Goal: Task Accomplishment & Management: Manage account settings

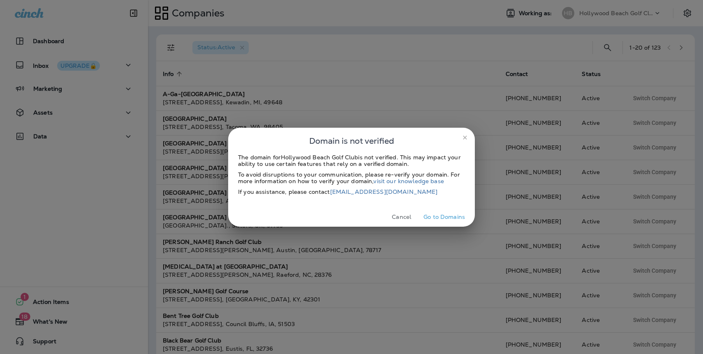
click at [465, 137] on icon "close" at bounding box center [465, 138] width 4 height 4
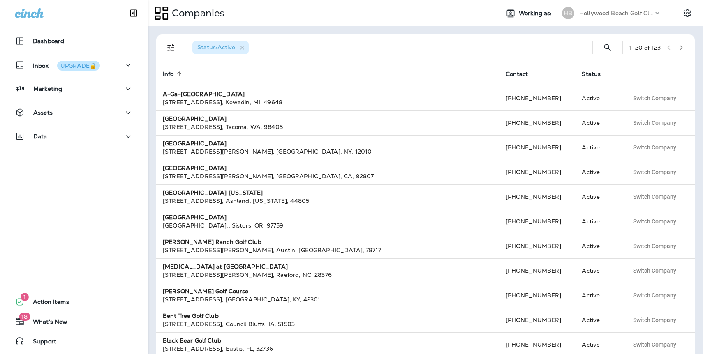
click at [597, 14] on p "Hollywood Beach Golf Club" at bounding box center [616, 13] width 74 height 7
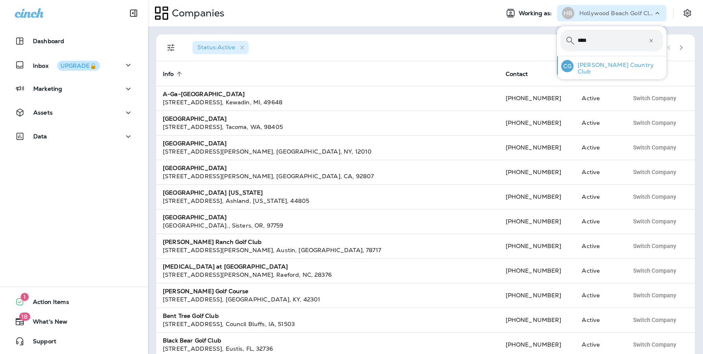
type input "****"
click at [599, 66] on p "[PERSON_NAME] Country Club" at bounding box center [619, 68] width 90 height 13
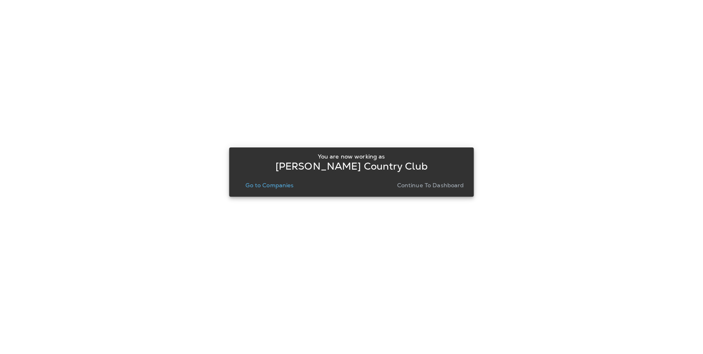
click at [447, 186] on p "Continue to Dashboard" at bounding box center [430, 185] width 67 height 7
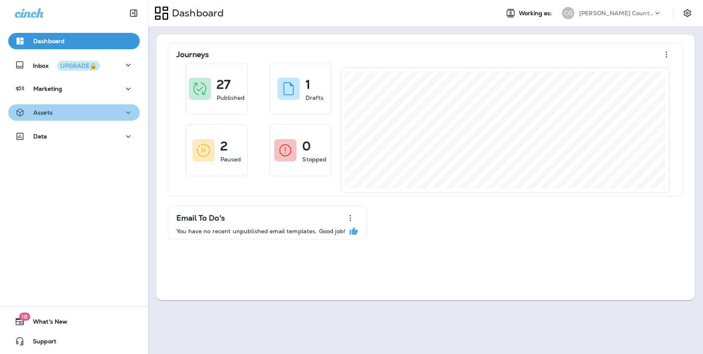
click at [49, 113] on p "Assets" at bounding box center [42, 112] width 19 height 7
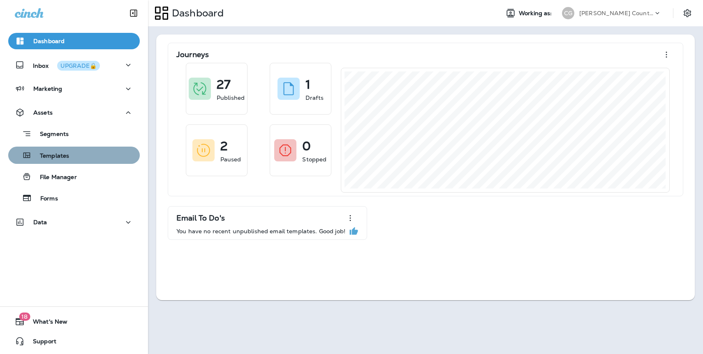
click at [76, 155] on div "Templates" at bounding box center [74, 155] width 125 height 12
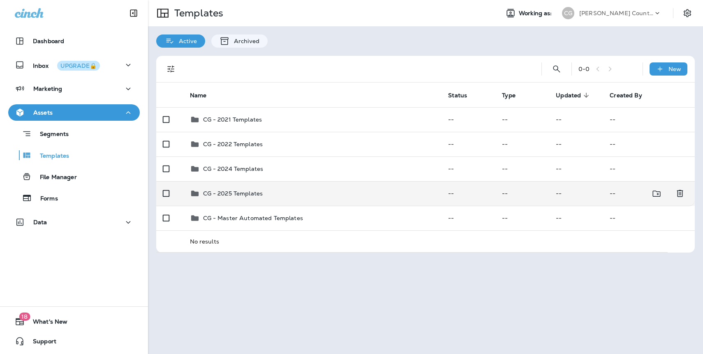
click at [252, 196] on p "CG - 2025 Templates" at bounding box center [233, 193] width 60 height 7
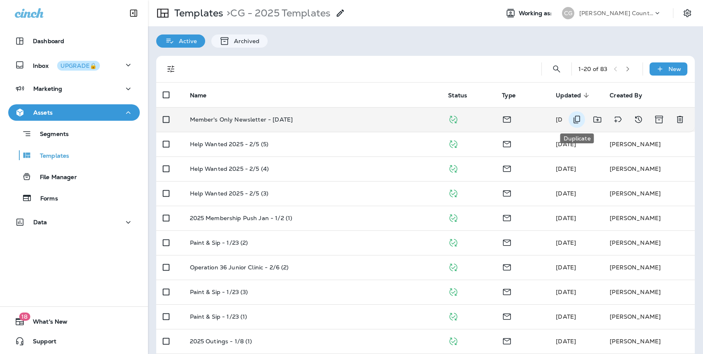
click at [576, 119] on icon "Duplicate" at bounding box center [577, 120] width 10 height 10
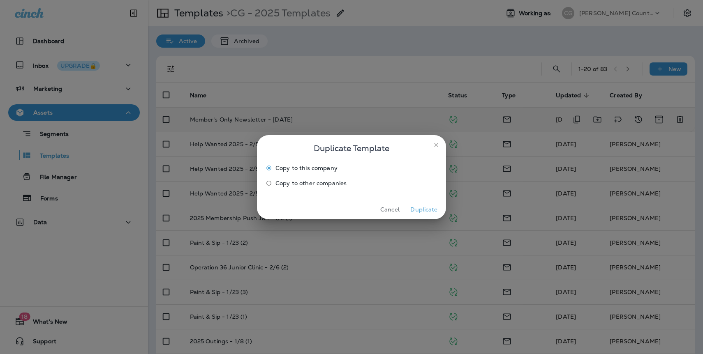
click at [424, 210] on button "Duplicate" at bounding box center [424, 210] width 31 height 13
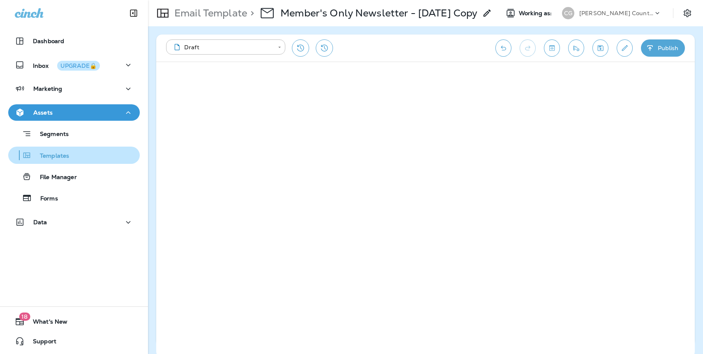
click at [56, 154] on p "Templates" at bounding box center [50, 157] width 37 height 8
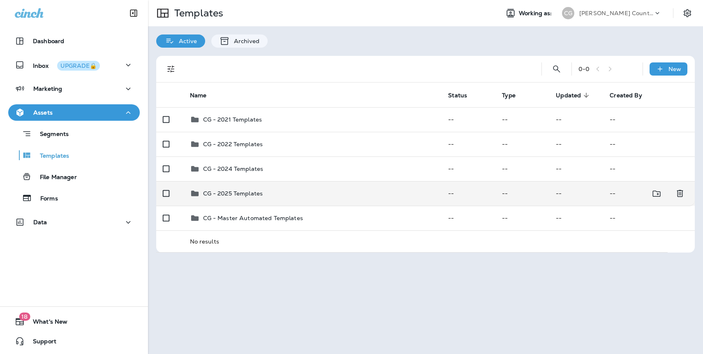
click at [237, 191] on p "CG - 2025 Templates" at bounding box center [233, 193] width 60 height 7
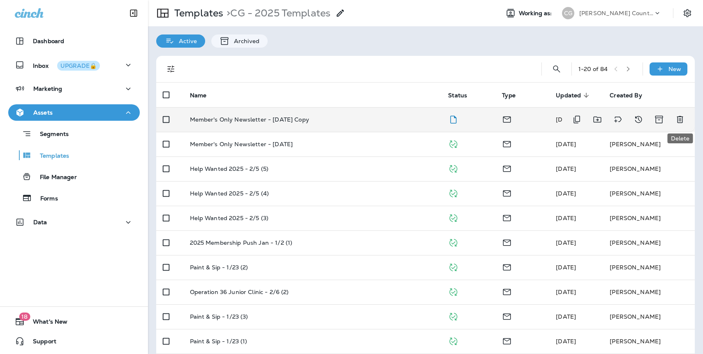
click at [678, 117] on icon "Delete" at bounding box center [680, 120] width 10 height 10
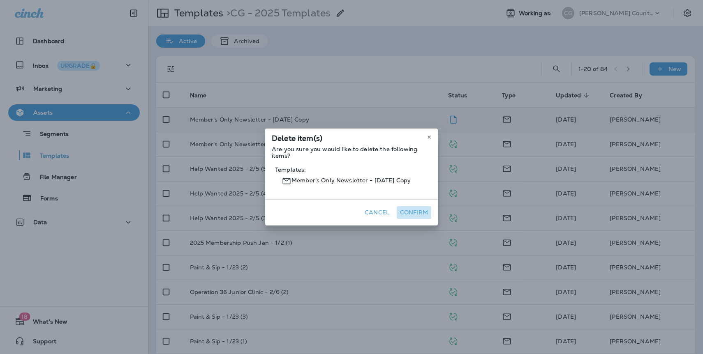
click at [417, 215] on button "Confirm" at bounding box center [414, 212] width 35 height 13
